Goal: Task Accomplishment & Management: Manage account settings

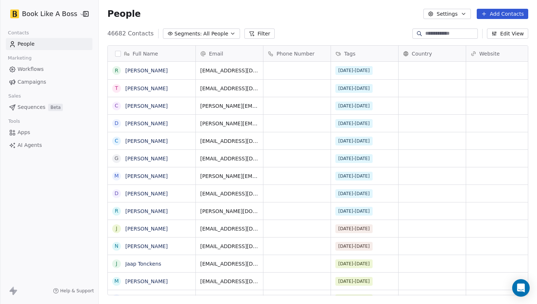
scroll to position [267, 438]
click at [436, 33] on input at bounding box center [450, 33] width 51 height 7
paste input "**********"
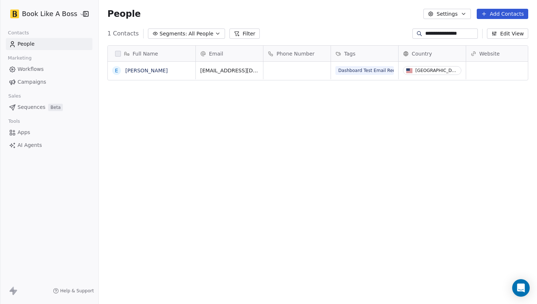
type input "**********"
click at [372, 52] on div "Tags" at bounding box center [363, 53] width 57 height 7
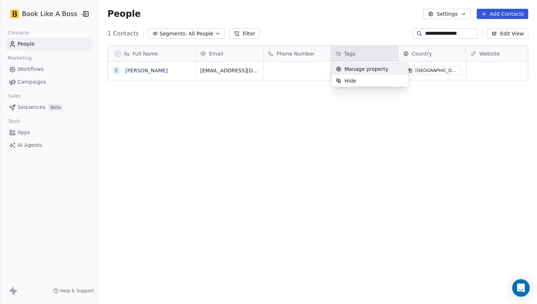
click at [362, 69] on span "Manage property" at bounding box center [366, 68] width 44 height 7
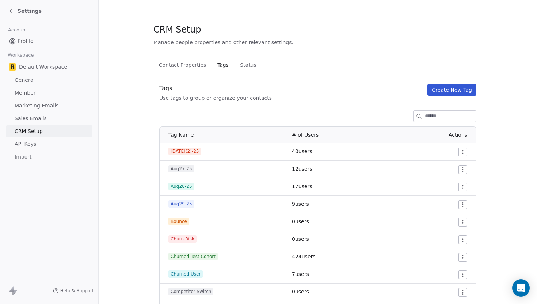
click at [447, 87] on button "Create New Tag" at bounding box center [451, 90] width 49 height 12
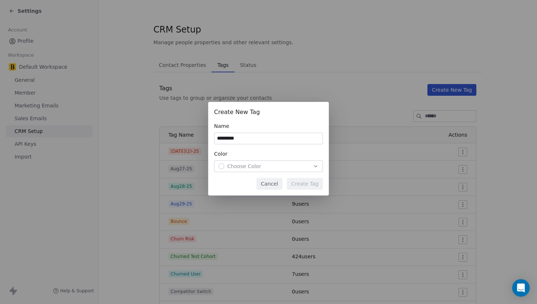
type input "*********"
click at [245, 171] on button "Choose Color" at bounding box center [268, 166] width 109 height 12
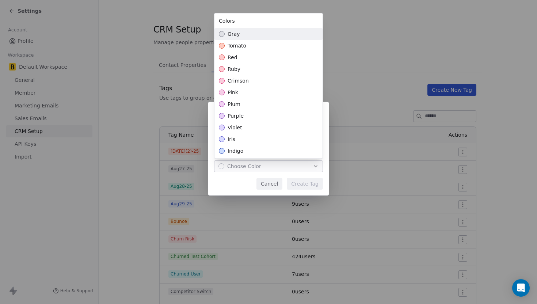
click at [223, 35] on div "Suggestions" at bounding box center [222, 34] width 6 height 6
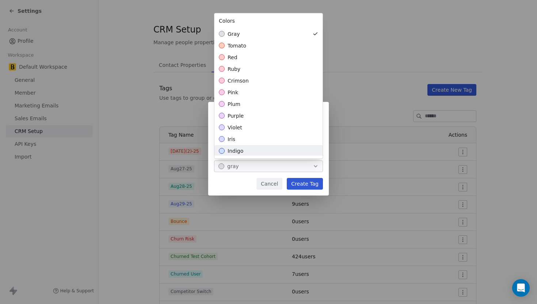
click at [299, 186] on div "Create New Tag Name ********* Color gray Cancel Create Tag" at bounding box center [268, 151] width 537 height 123
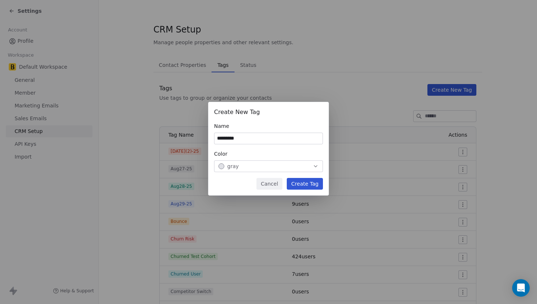
click at [299, 186] on button "Create Tag" at bounding box center [305, 184] width 36 height 12
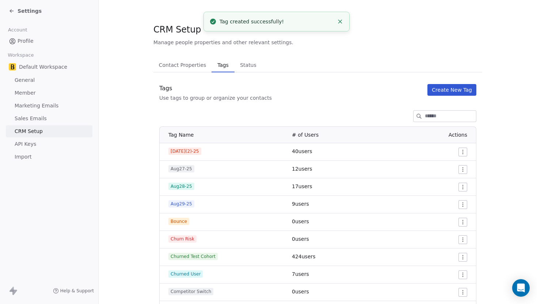
click at [11, 12] on icon at bounding box center [10, 11] width 1 height 1
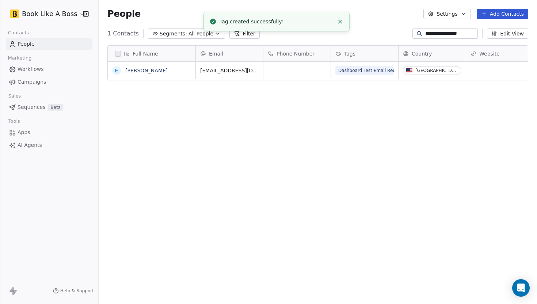
scroll to position [267, 438]
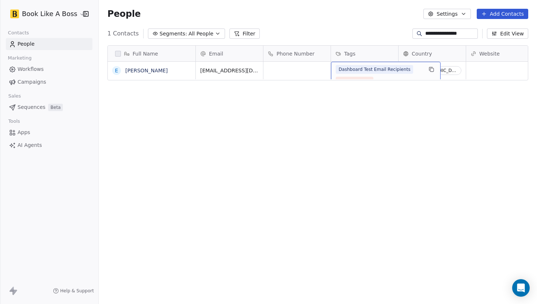
click at [374, 79] on div "Dashboard Test Email Recipients From Intercom" at bounding box center [378, 75] width 87 height 20
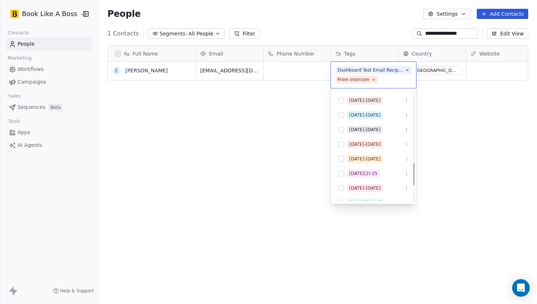
scroll to position [372, 0]
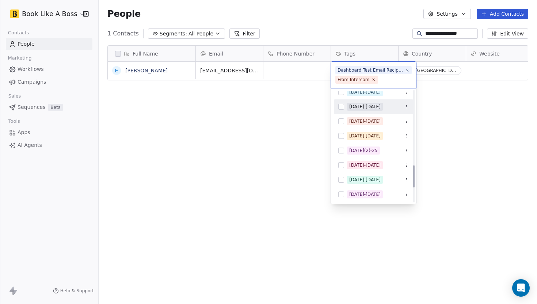
click at [341, 109] on button "Suggestions" at bounding box center [341, 107] width 6 height 6
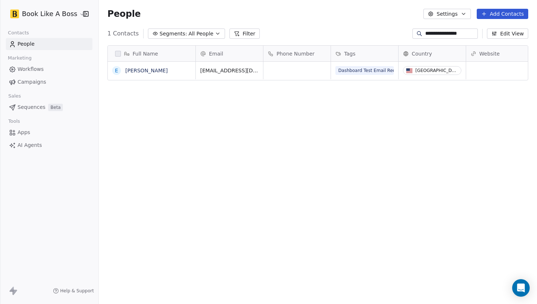
click at [441, 117] on html "**********" at bounding box center [268, 152] width 537 height 304
click at [445, 32] on input "**********" at bounding box center [450, 33] width 51 height 7
paste input "*****"
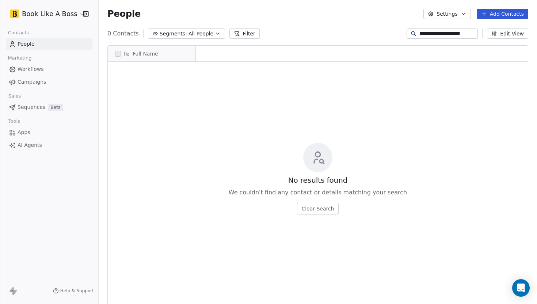
scroll to position [267, 438]
type input "**********"
click at [495, 15] on button "Add Contacts" at bounding box center [501, 14] width 51 height 10
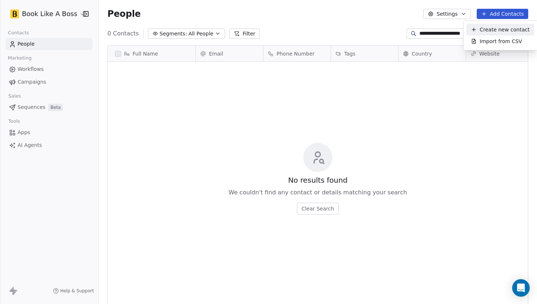
click at [489, 30] on span "Create new contact" at bounding box center [504, 30] width 50 height 8
click at [445, 32] on input "**********" at bounding box center [447, 33] width 57 height 7
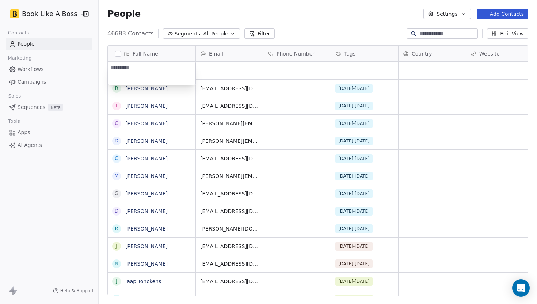
click at [297, 36] on html "Book Like A Boss Contacts People Marketing Workflows Campaigns Sales Sequences …" at bounding box center [268, 152] width 537 height 304
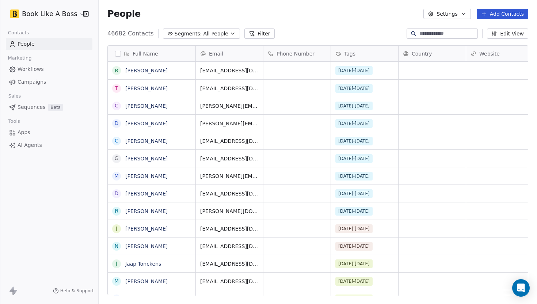
click at [504, 13] on button "Add Contacts" at bounding box center [501, 14] width 51 height 10
click at [500, 26] on span "Create new contact" at bounding box center [504, 30] width 50 height 8
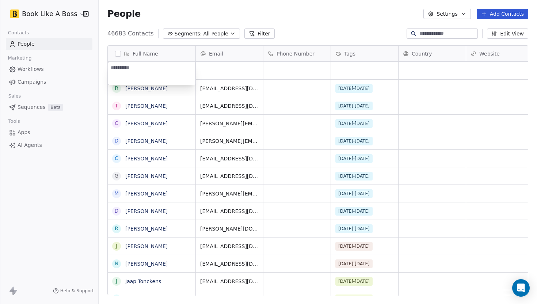
type textarea "**********"
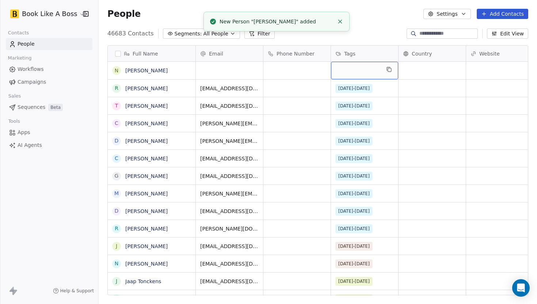
click at [353, 74] on div "grid" at bounding box center [364, 71] width 67 height 18
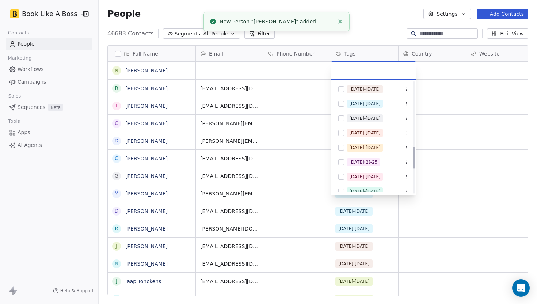
scroll to position [375, 0]
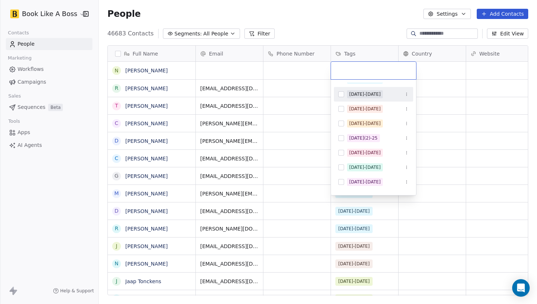
click at [339, 94] on button "Suggestions" at bounding box center [341, 94] width 6 height 6
click at [373, 21] on html "Book Like A Boss Contacts People Marketing Workflows Campaigns Sales Sequences …" at bounding box center [268, 152] width 537 height 304
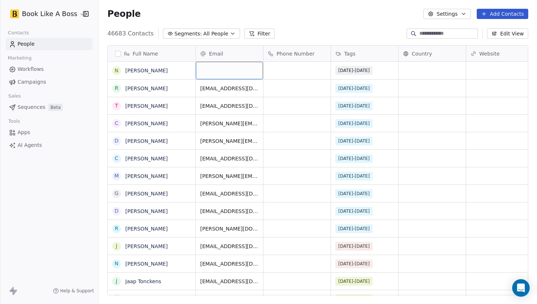
click at [204, 72] on div "grid" at bounding box center [229, 71] width 67 height 18
type input "**********"
click at [338, 27] on div "People Settings Add Contacts" at bounding box center [318, 14] width 438 height 28
click at [490, 17] on button "Add Contacts" at bounding box center [501, 14] width 51 height 10
click at [491, 42] on span "Import from CSV" at bounding box center [500, 42] width 42 height 8
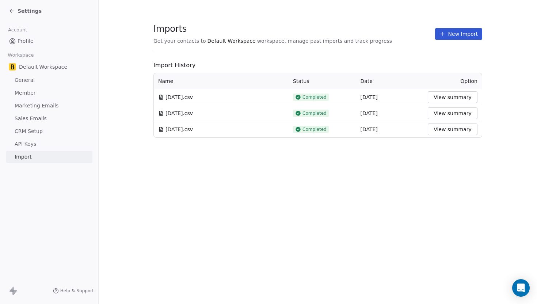
click at [444, 35] on icon at bounding box center [442, 34] width 6 height 6
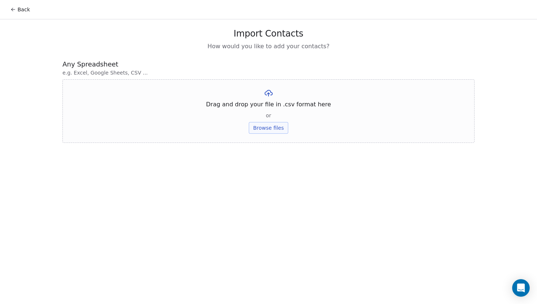
click at [276, 132] on button "Browse files" at bounding box center [268, 128] width 39 height 12
click at [269, 102] on button "Upload" at bounding box center [268, 107] width 27 height 12
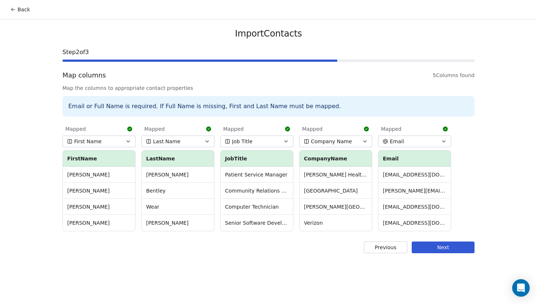
click at [433, 247] on button "Next" at bounding box center [442, 247] width 63 height 12
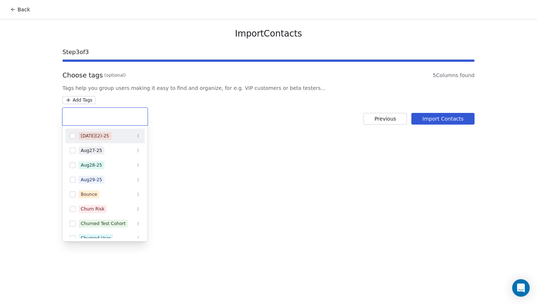
click at [94, 100] on html "Back Import Contacts Step 3 of 3 Choose tags (optional) 5 Columns found Tags he…" at bounding box center [268, 152] width 537 height 304
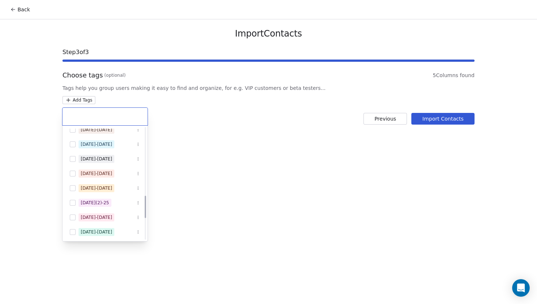
scroll to position [338, 0]
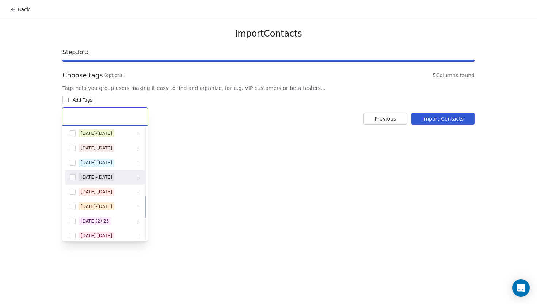
click at [72, 172] on div "[DATE]-[DATE]" at bounding box center [104, 177] width 79 height 12
click at [206, 161] on html "Back Import Contacts Step 3 of 3 Choose tags (optional) 5 Columns found Tags he…" at bounding box center [268, 152] width 537 height 304
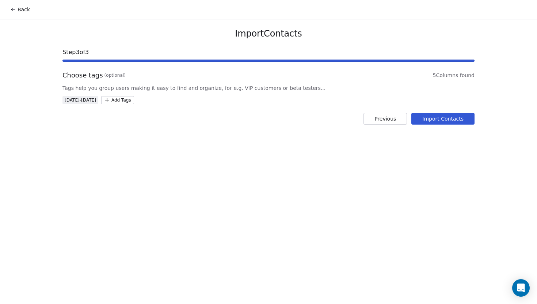
click at [428, 123] on button "Import Contacts" at bounding box center [442, 119] width 63 height 12
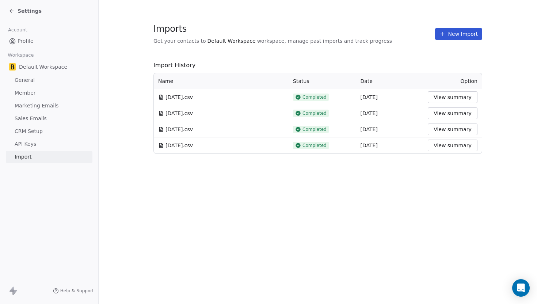
click at [9, 12] on icon at bounding box center [12, 11] width 6 height 6
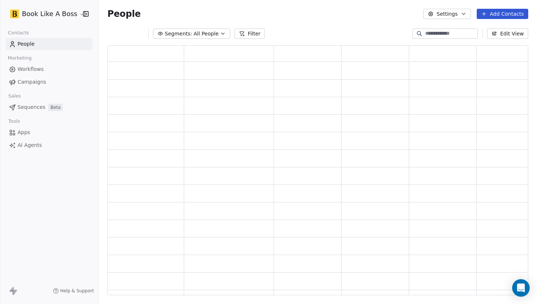
scroll to position [250, 420]
click at [24, 112] on link "Sequences Beta" at bounding box center [49, 107] width 87 height 12
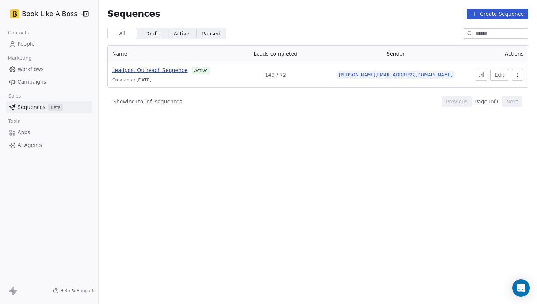
click at [181, 72] on span "Leadpost Outreach Sequence" at bounding box center [149, 70] width 75 height 6
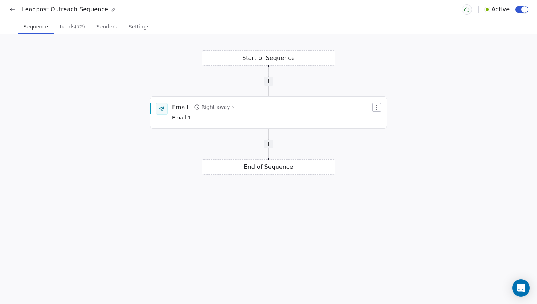
click at [65, 29] on span "Leads (72)" at bounding box center [72, 27] width 31 height 10
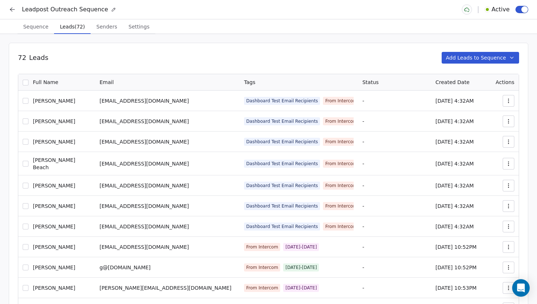
click at [450, 57] on button "Add Leads to Sequence" at bounding box center [480, 58] width 78 height 12
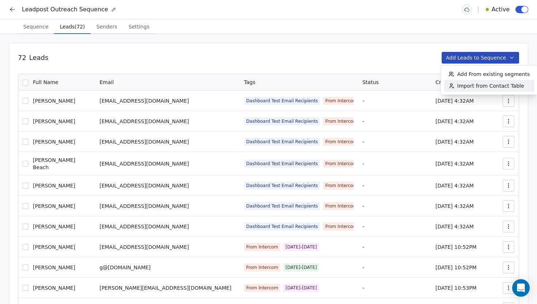
click at [461, 86] on span "Import from Contact Table" at bounding box center [490, 85] width 67 height 7
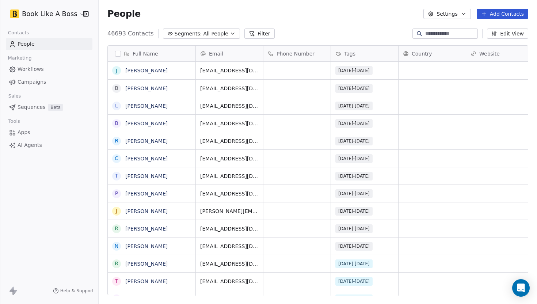
scroll to position [267, 438]
click at [250, 33] on icon at bounding box center [252, 34] width 4 height 4
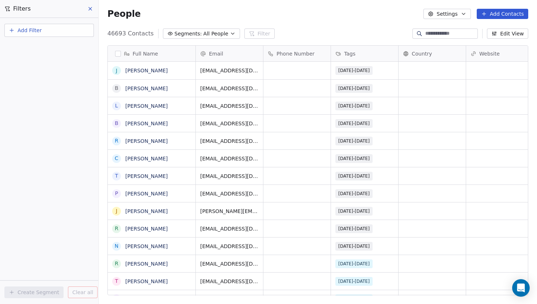
click at [37, 27] on span "Add Filter" at bounding box center [30, 31] width 24 height 8
click at [39, 53] on div "Contact properties" at bounding box center [49, 48] width 83 height 12
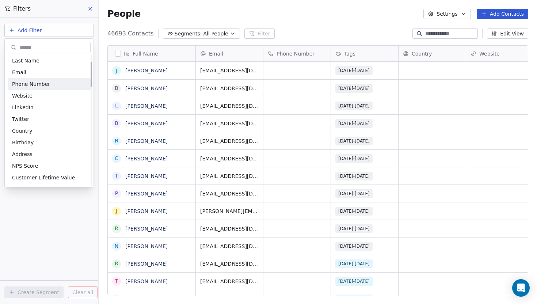
scroll to position [50, 0]
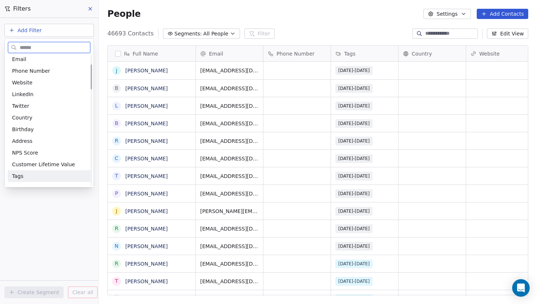
click at [20, 177] on span "Tags" at bounding box center [17, 175] width 11 height 7
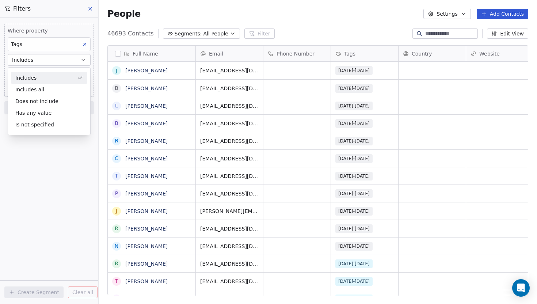
drag, startPoint x: 52, startPoint y: 86, endPoint x: 51, endPoint y: 78, distance: 7.7
click at [51, 78] on div "Includes Includes all Does not include Has any value Is not specified" at bounding box center [49, 101] width 76 height 58
click at [51, 78] on div "Includes" at bounding box center [49, 78] width 76 height 12
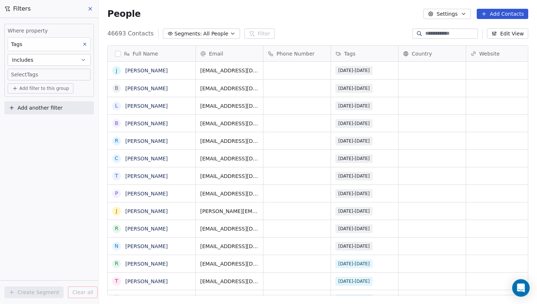
click at [51, 76] on body "Book Like A Boss Contacts People Marketing Workflows Campaigns Sales Sequences …" at bounding box center [268, 152] width 537 height 304
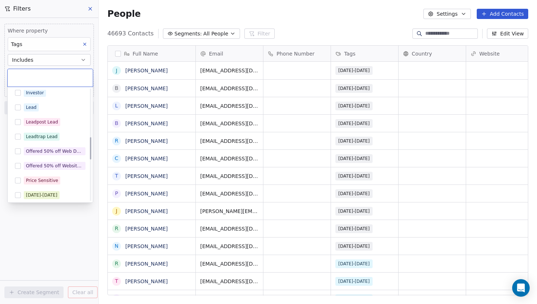
scroll to position [315, 0]
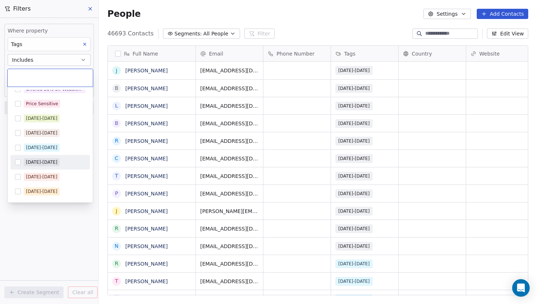
click at [15, 162] on button "Suggestions" at bounding box center [18, 162] width 6 height 6
click at [64, 227] on html "Book Like A Boss Contacts People Marketing Workflows Campaigns Sales Sequences …" at bounding box center [268, 152] width 537 height 304
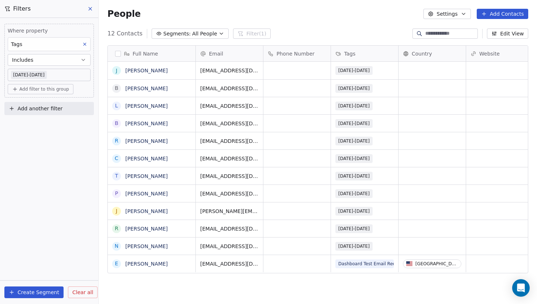
scroll to position [0, 0]
click at [116, 54] on button "button" at bounding box center [118, 54] width 6 height 6
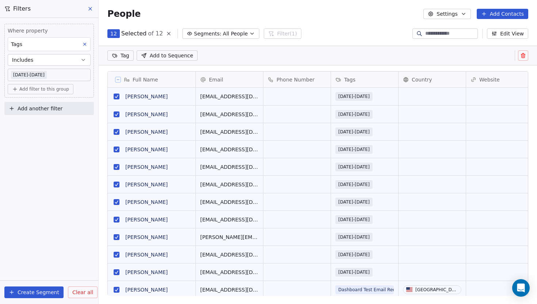
click at [191, 57] on button "Add to Sequence" at bounding box center [167, 55] width 61 height 10
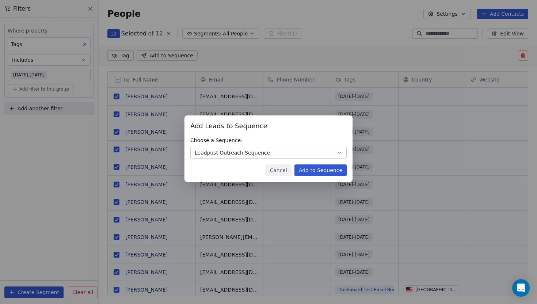
click at [324, 171] on button "Add to Sequence" at bounding box center [320, 170] width 52 height 12
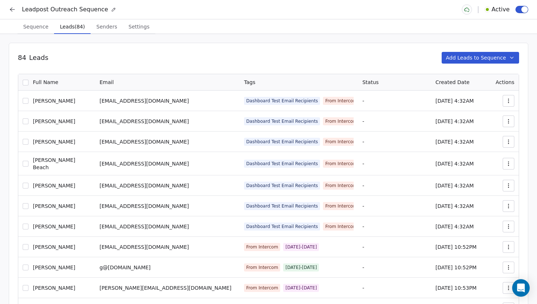
click at [12, 10] on icon at bounding box center [12, 9] width 7 height 7
